Goal: Task Accomplishment & Management: Manage account settings

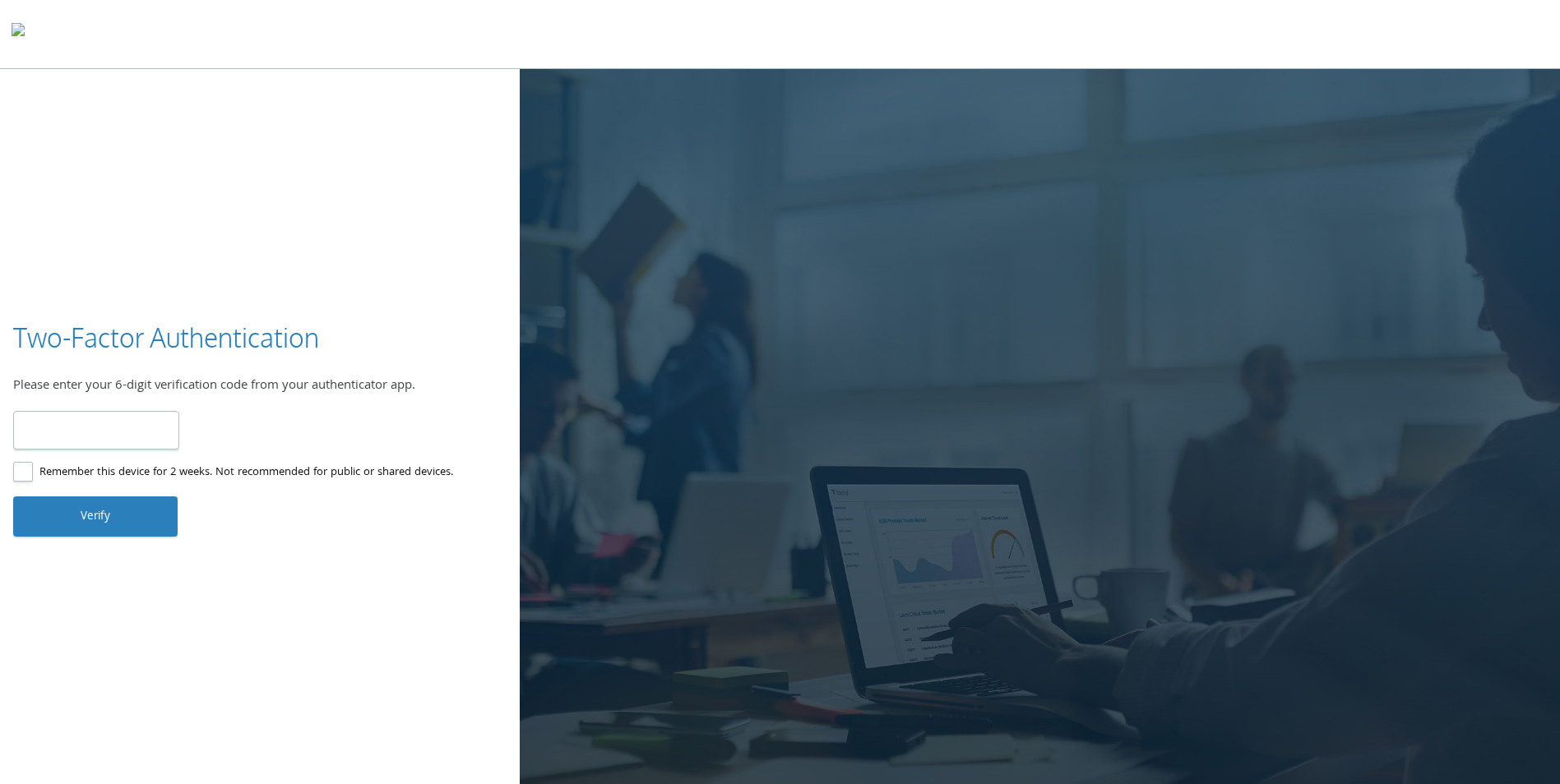
click at [17, 474] on label "Remember this device for 2 weeks. Not recommended for public or shared devices." at bounding box center [234, 473] width 440 height 20
click at [77, 425] on input "number" at bounding box center [96, 430] width 166 height 39
click at [118, 424] on input "number" at bounding box center [96, 430] width 166 height 39
type input "******"
